Goal: Task Accomplishment & Management: Manage account settings

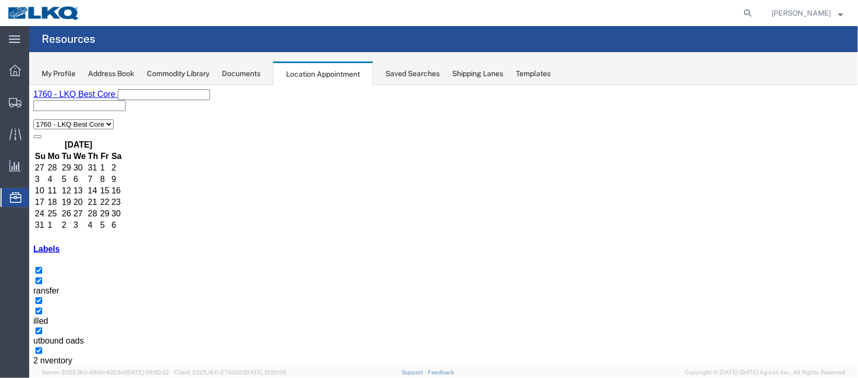
scroll to position [234, 0]
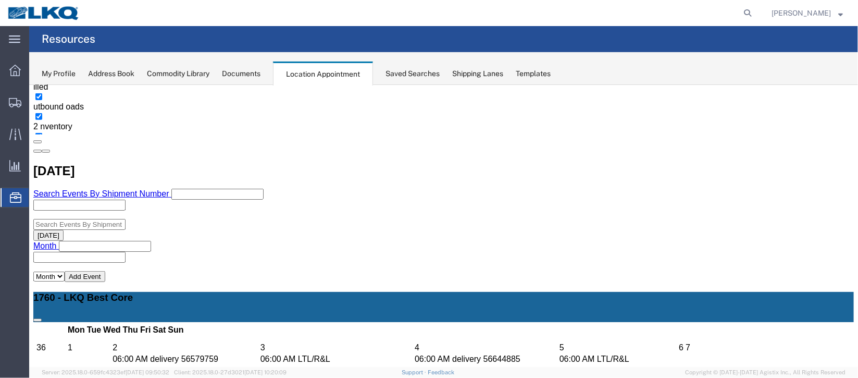
select select "1"
select select "24"
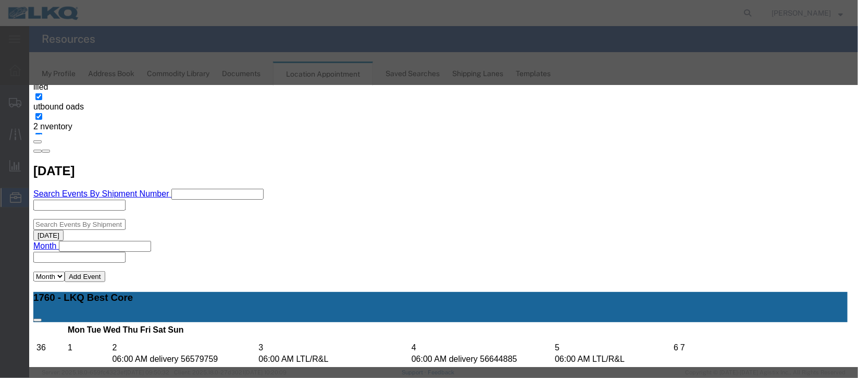
scroll to position [128, 0]
type input "de"
select select "40"
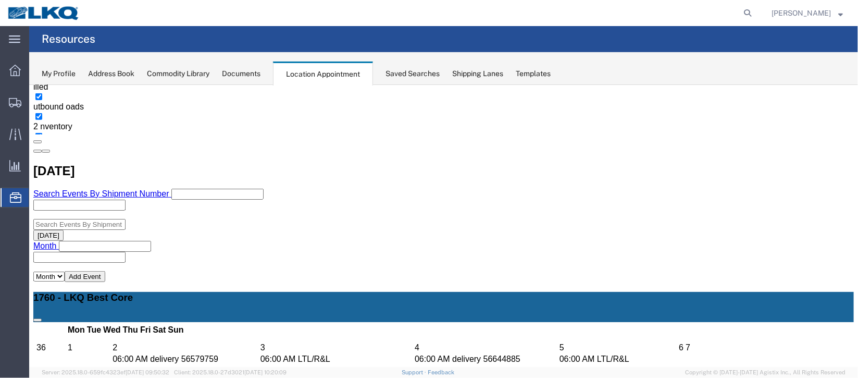
scroll to position [0, 0]
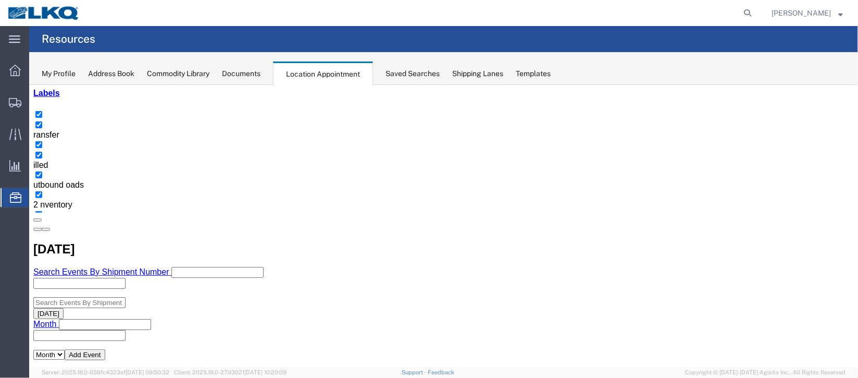
scroll to position [234, 0]
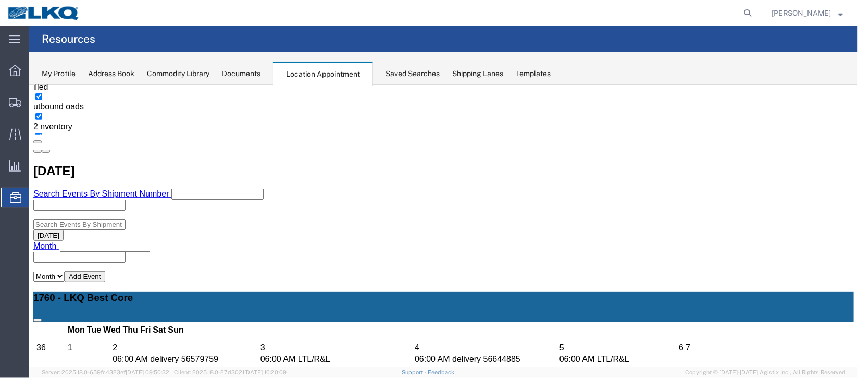
select select "1"
select select "24"
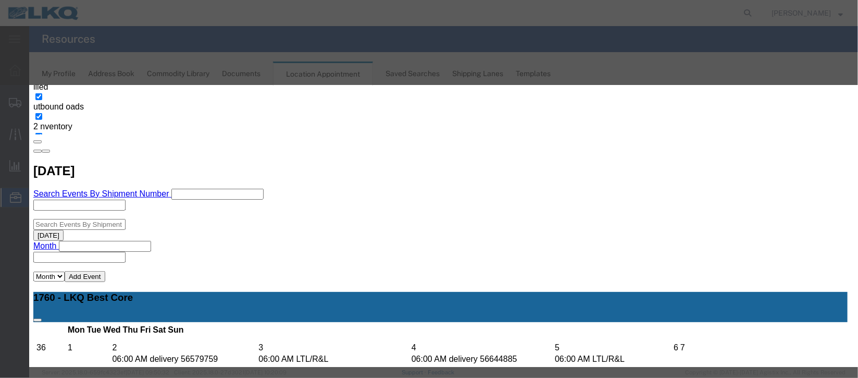
select select
type input "de"
select select "40"
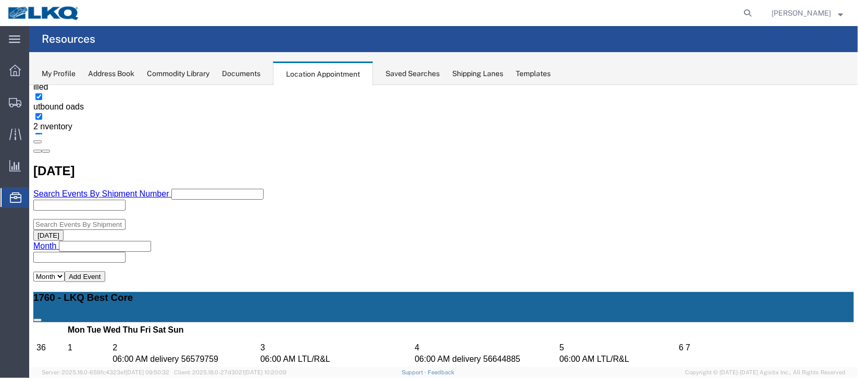
scroll to position [0, 0]
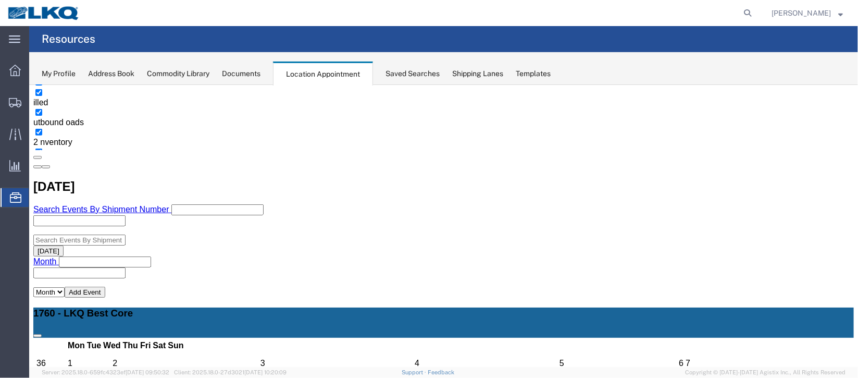
scroll to position [234, 0]
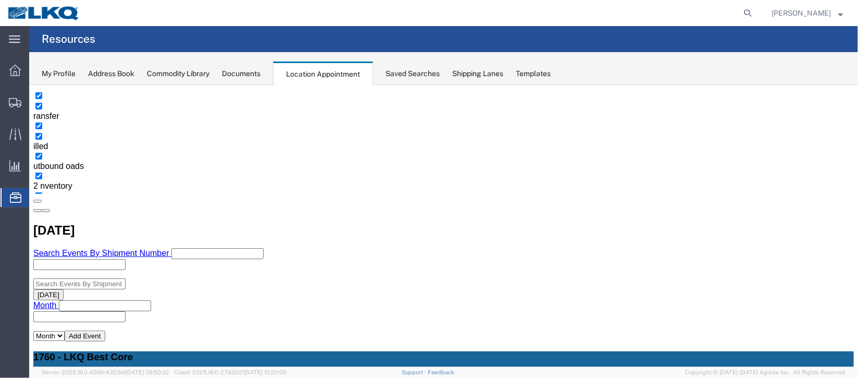
scroll to position [156, 0]
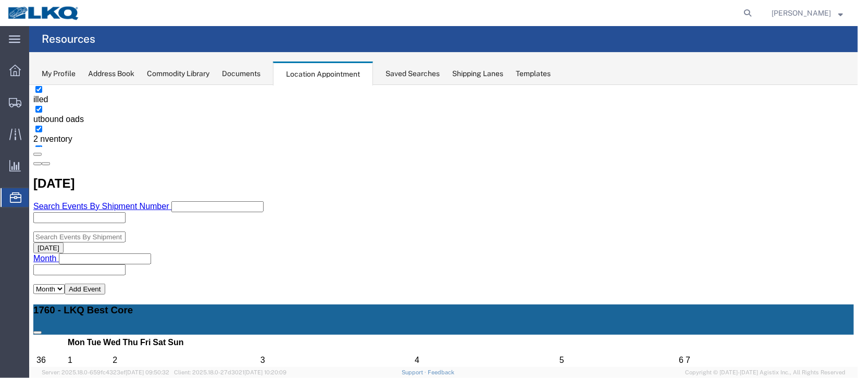
scroll to position [234, 0]
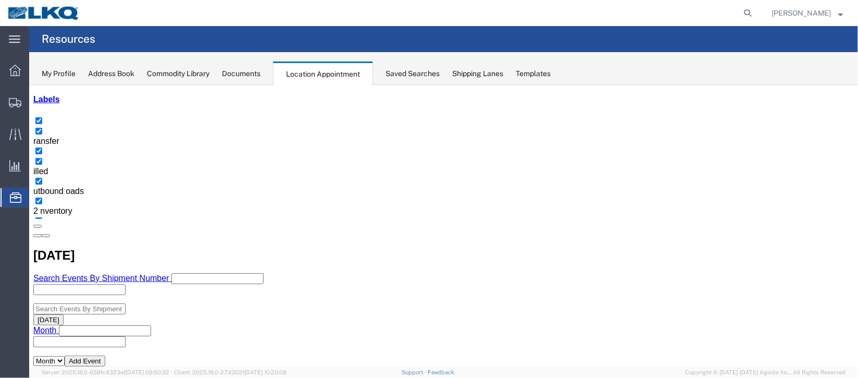
scroll to position [78, 0]
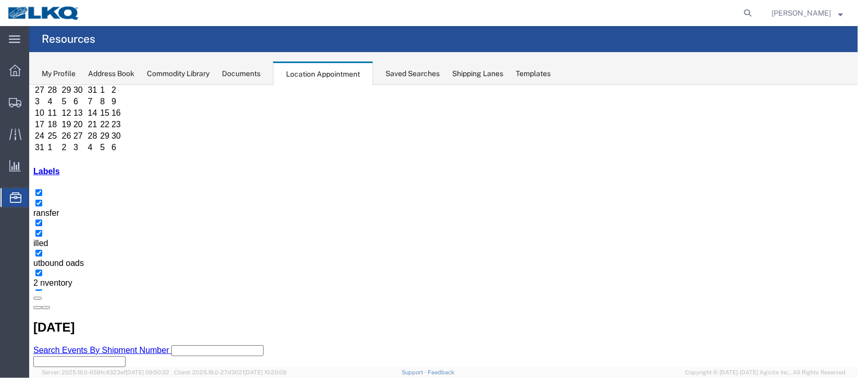
select select "1"
select select "24"
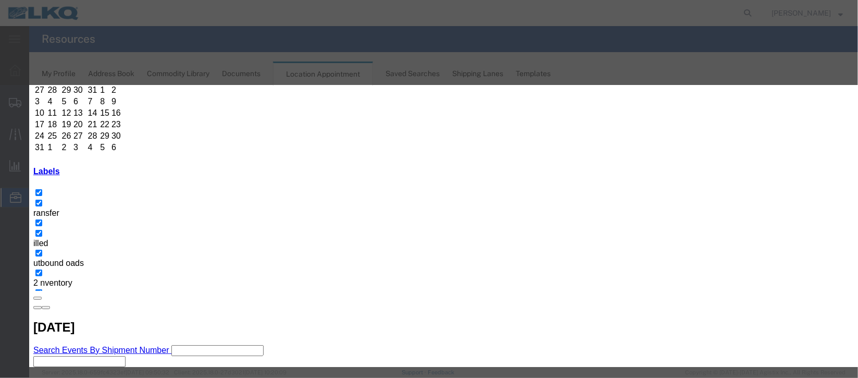
scroll to position [128, 0]
type input "mi"
drag, startPoint x: 481, startPoint y: 236, endPoint x: 523, endPoint y: 264, distance: 50.5
select select "100"
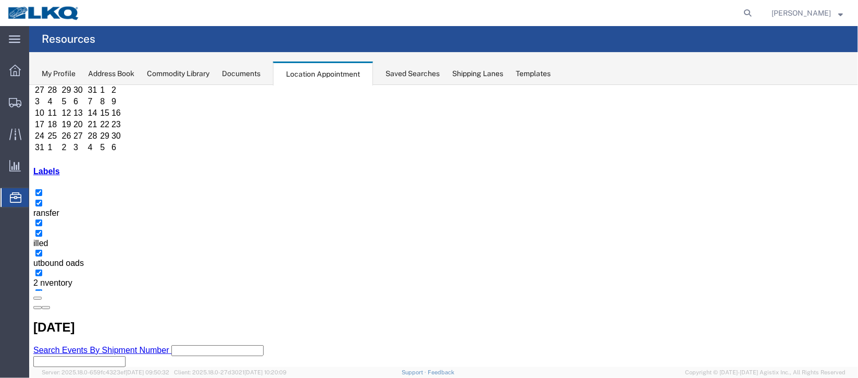
scroll to position [0, 0]
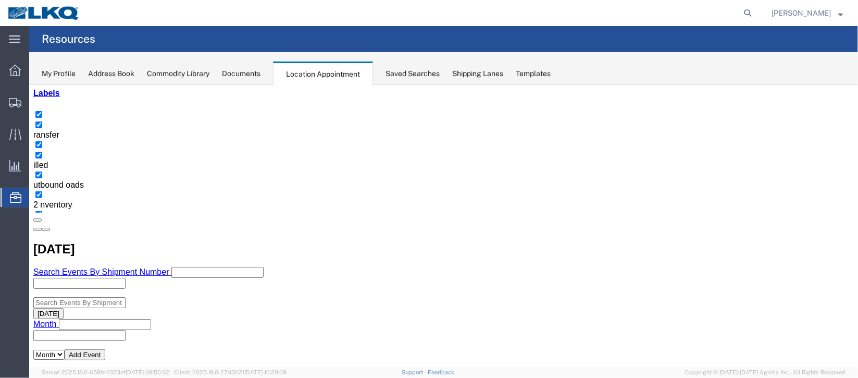
scroll to position [78, 0]
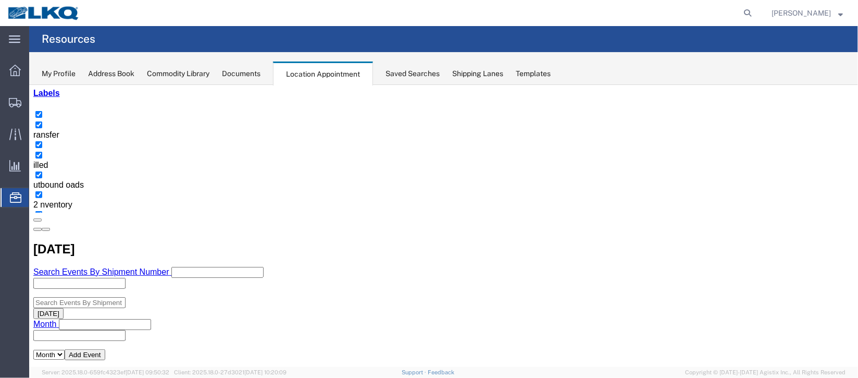
scroll to position [234, 0]
